Goal: Transaction & Acquisition: Obtain resource

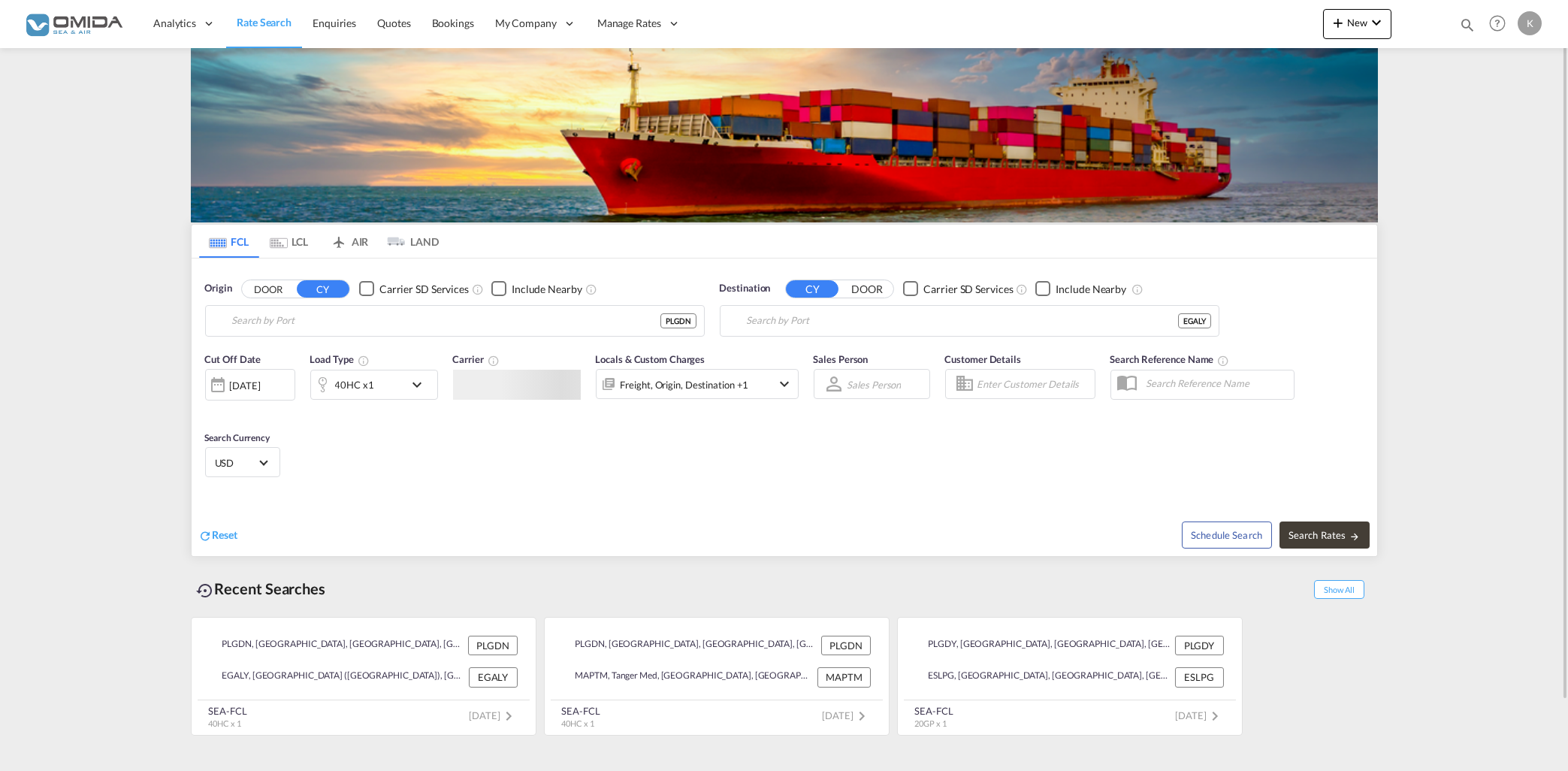
type input "Gdansk, PLGDN"
type input "Alexandria ([GEOGRAPHIC_DATA]), EGALY"
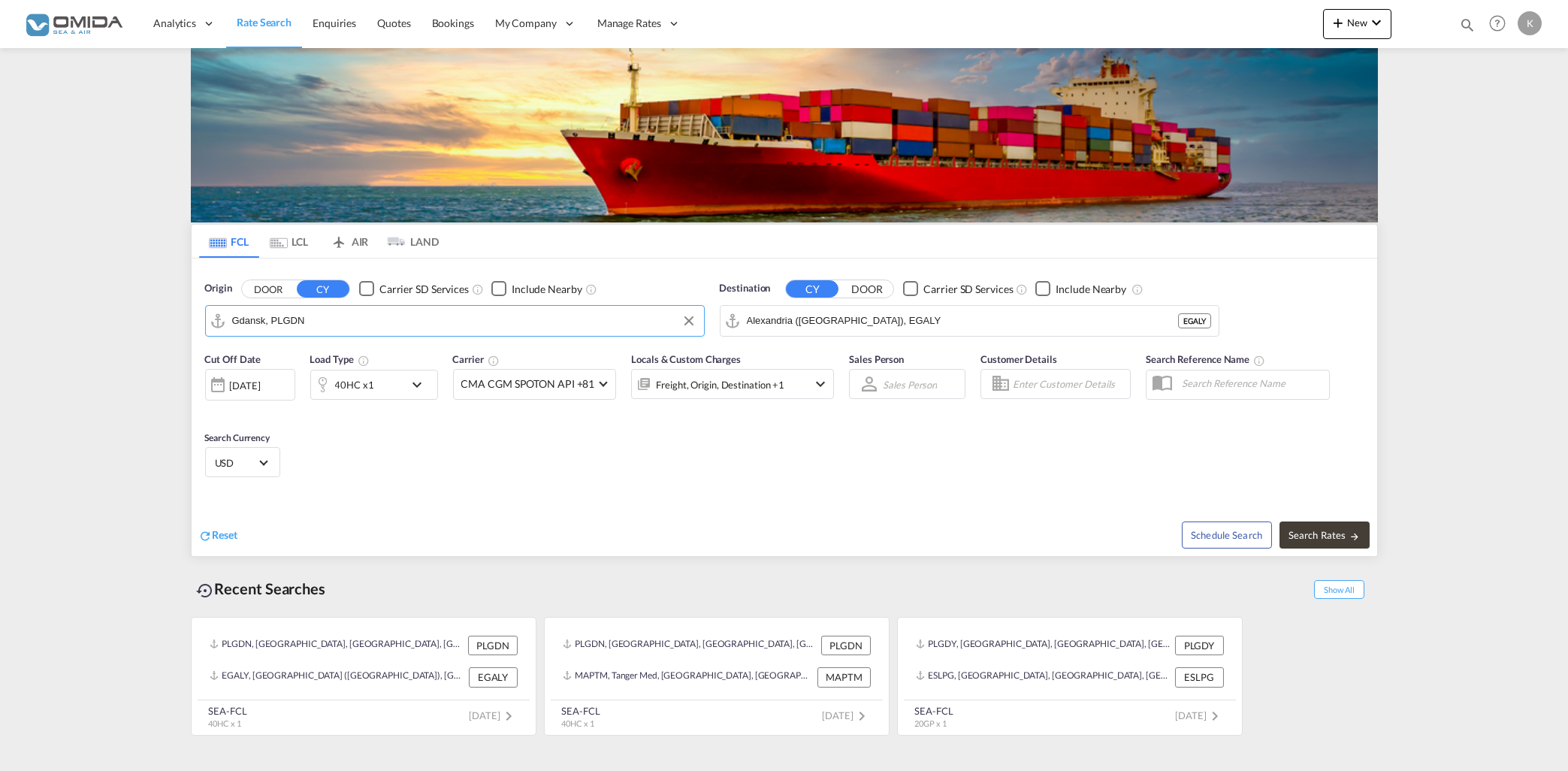
click at [311, 319] on input "Gdansk, PLGDN" at bounding box center [465, 321] width 465 height 23
click at [271, 353] on div "[PERSON_NAME] ( [PERSON_NAME] ) [GEOGRAPHIC_DATA] INNSA" at bounding box center [348, 362] width 285 height 45
type input "[PERSON_NAME] ([PERSON_NAME]), [GEOGRAPHIC_DATA]"
drag, startPoint x: 923, startPoint y: 313, endPoint x: 908, endPoint y: 322, distance: 17.5
click at [908, 322] on input "Alexandria ([GEOGRAPHIC_DATA]), EGALY" at bounding box center [979, 321] width 465 height 23
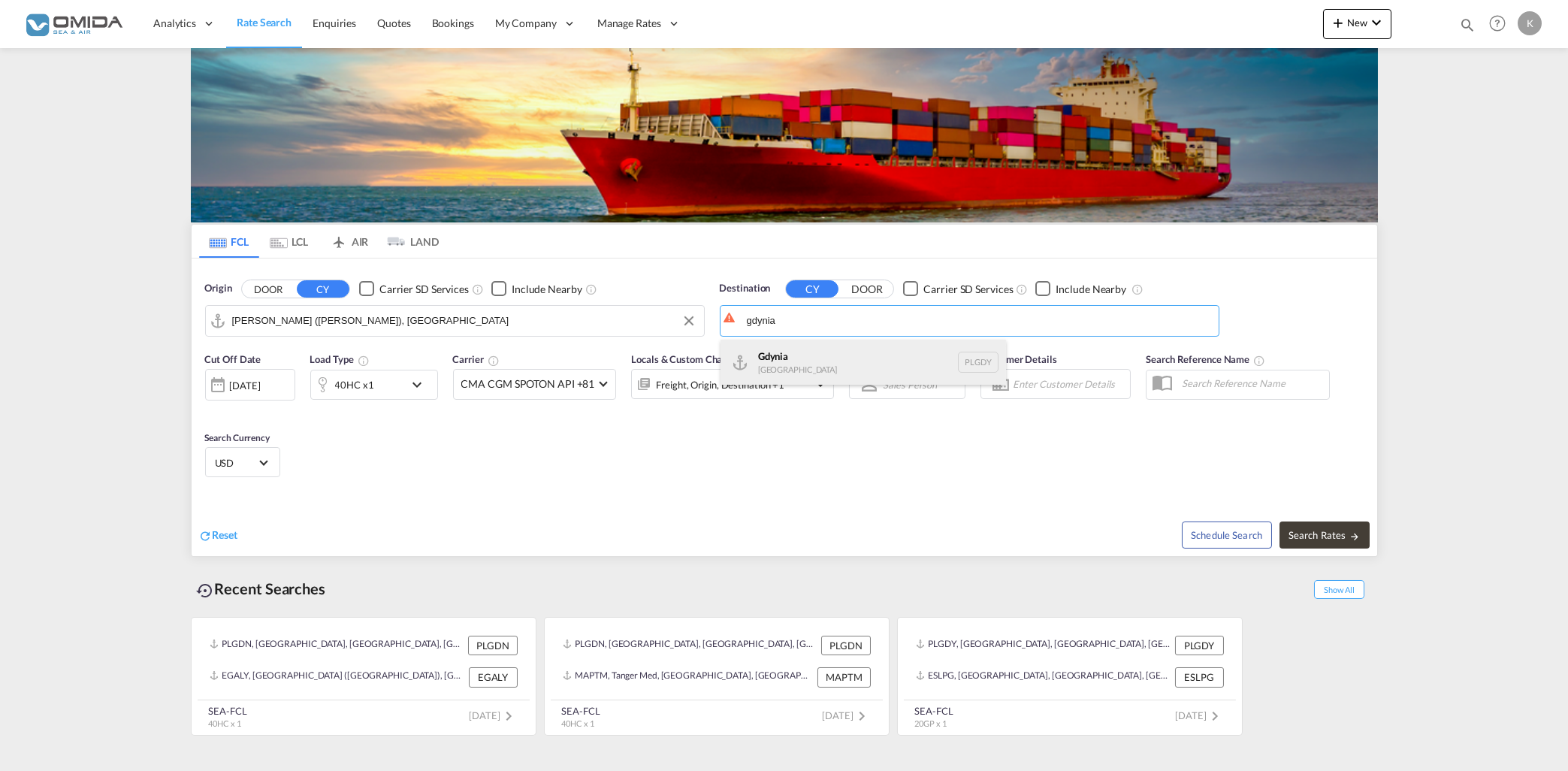
click at [888, 358] on div "Gdynia [GEOGRAPHIC_DATA] [GEOGRAPHIC_DATA]" at bounding box center [863, 362] width 285 height 45
type input "[GEOGRAPHIC_DATA], PLGDY"
click at [413, 389] on md-icon "icon-chevron-down" at bounding box center [420, 384] width 25 height 18
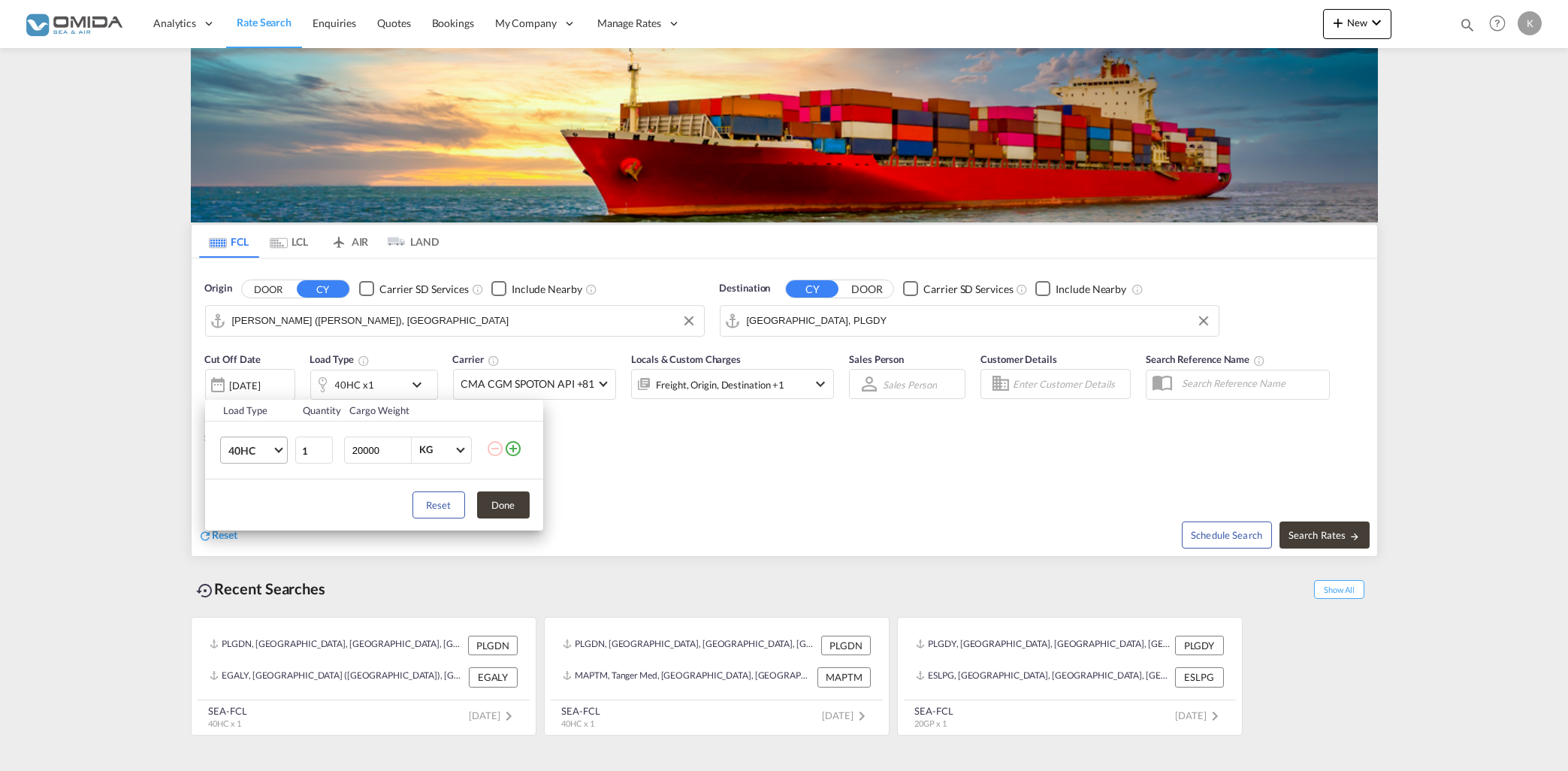
click at [274, 452] on md-select-value "40HC" at bounding box center [257, 450] width 60 height 25
click at [268, 386] on md-option "20GP" at bounding box center [266, 379] width 102 height 36
click at [1317, 535] on div "Load Type Quantity Cargo Weight 20GP 1 20000 KG KG Load type addition is restri…" at bounding box center [784, 385] width 1568 height 771
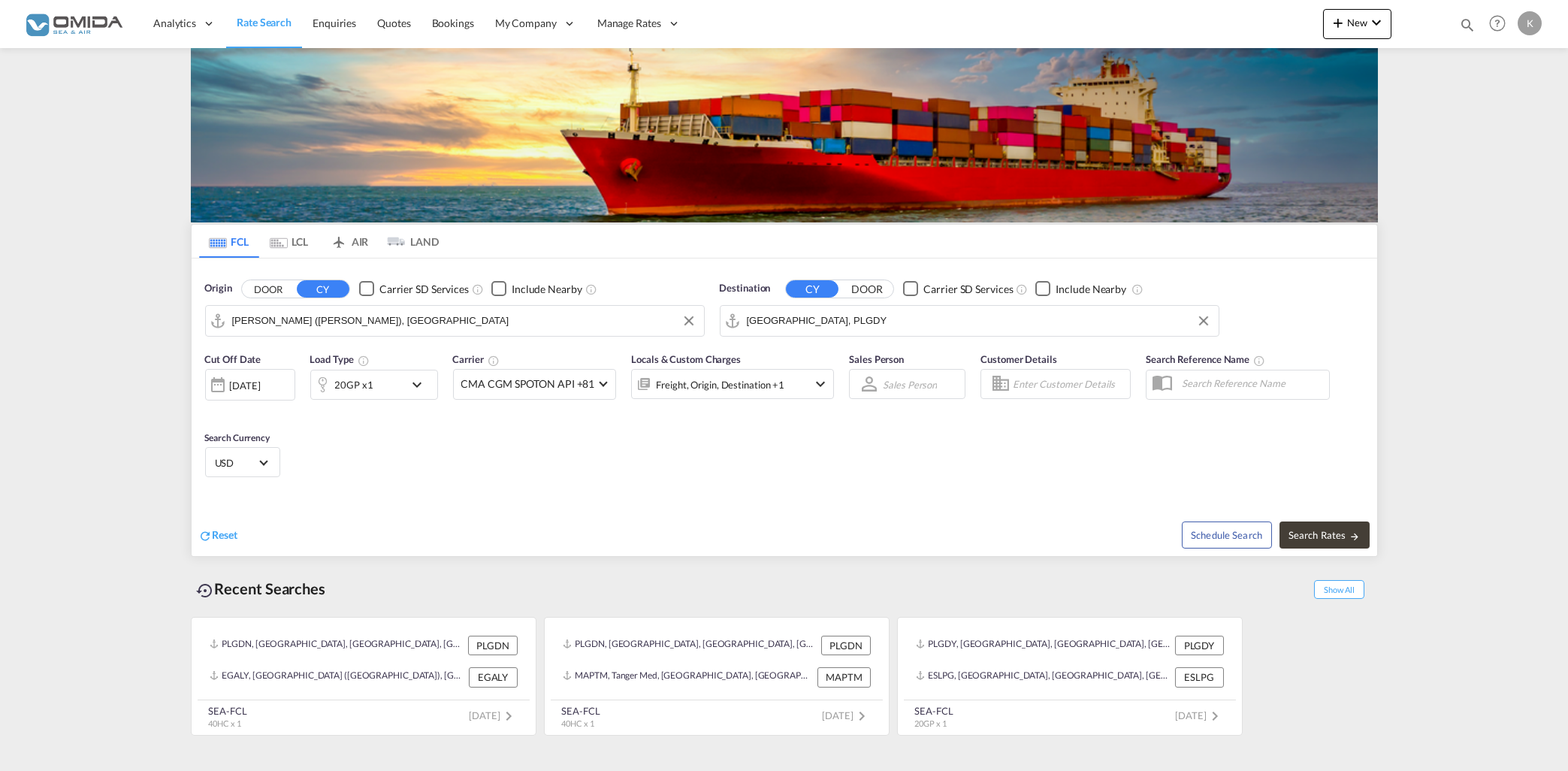
click at [1317, 535] on span "Search Rates" at bounding box center [1324, 535] width 72 height 12
type input "INNSA to PLGDY / [DATE]"
